Goal: Task Accomplishment & Management: Manage account settings

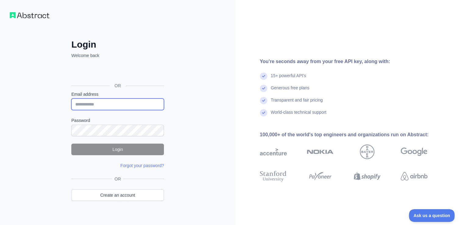
click at [98, 104] on input "Email address" at bounding box center [117, 104] width 93 height 12
type input "**********"
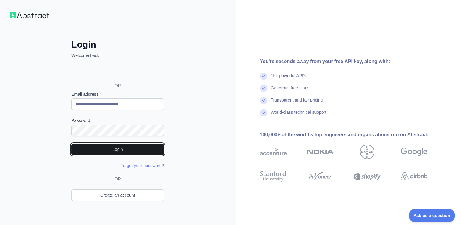
click at [137, 147] on button "Login" at bounding box center [117, 150] width 93 height 12
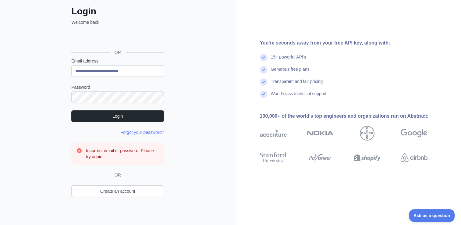
scroll to position [36, 0]
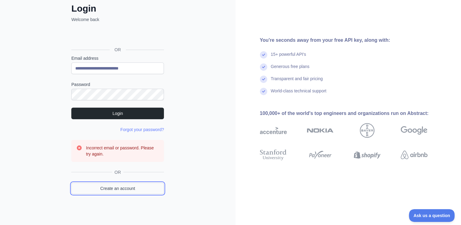
click at [138, 187] on link "Create an account" at bounding box center [117, 189] width 93 height 12
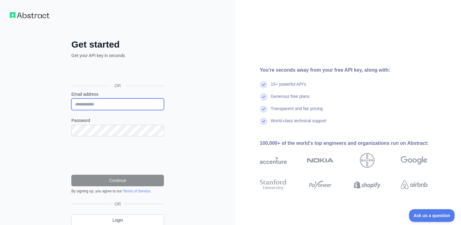
click at [110, 103] on input "Email address" at bounding box center [117, 104] width 93 height 12
type input "**********"
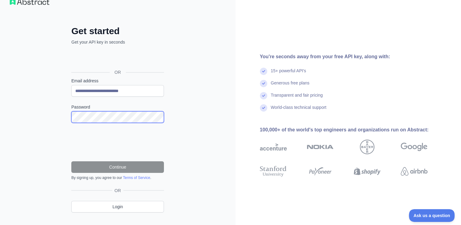
scroll to position [24, 0]
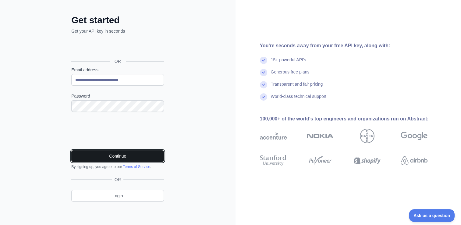
click at [123, 158] on button "Continue" at bounding box center [117, 156] width 93 height 12
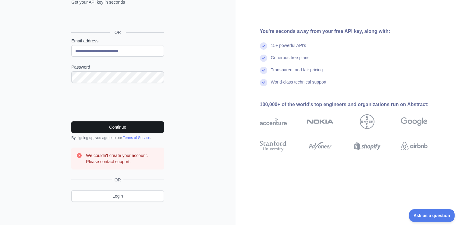
scroll to position [54, 0]
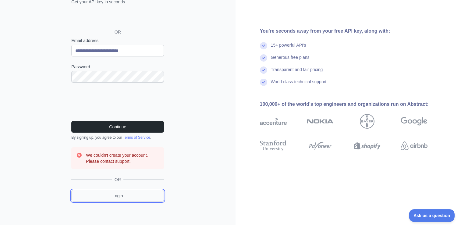
click at [127, 196] on link "Login" at bounding box center [117, 196] width 93 height 12
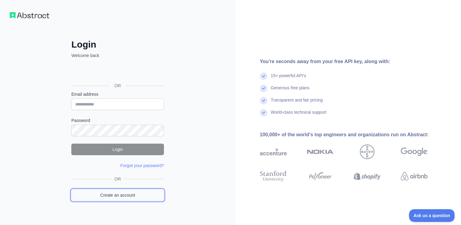
click at [127, 195] on link "Create an account" at bounding box center [117, 195] width 93 height 12
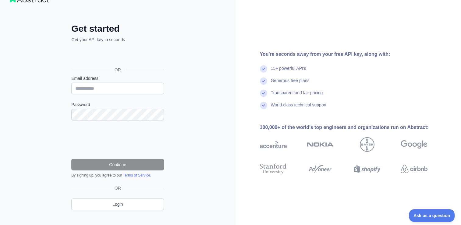
scroll to position [24, 0]
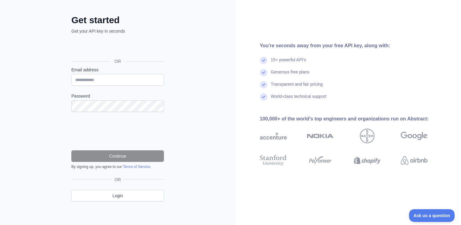
click at [225, 94] on div "Get started Get your API key in seconds OR Email address Password Continue By s…" at bounding box center [118, 101] width 236 height 250
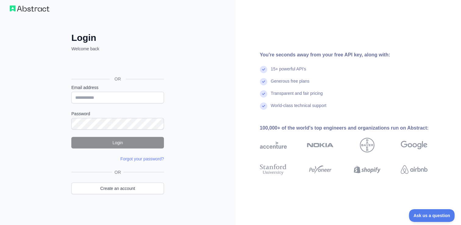
click at [157, 41] on h2 "Login" at bounding box center [117, 37] width 93 height 11
click at [184, 160] on div "Login Welcome back OR Email address Password Login Forgot your password? Please…" at bounding box center [118, 109] width 236 height 233
click at [198, 93] on div "Login Welcome back OR Email address Password Login Forgot your password? Please…" at bounding box center [118, 109] width 236 height 233
